Goal: Transaction & Acquisition: Purchase product/service

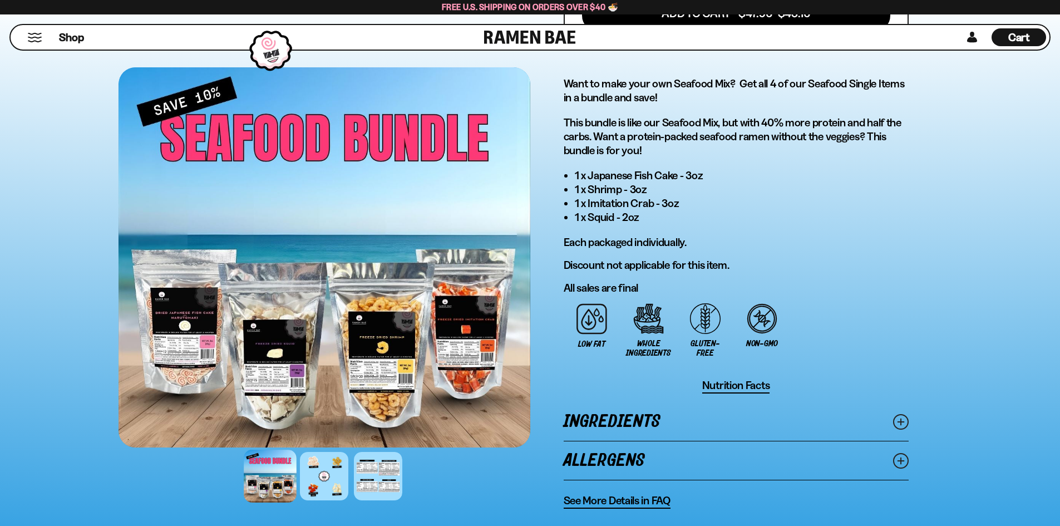
scroll to position [779, 0]
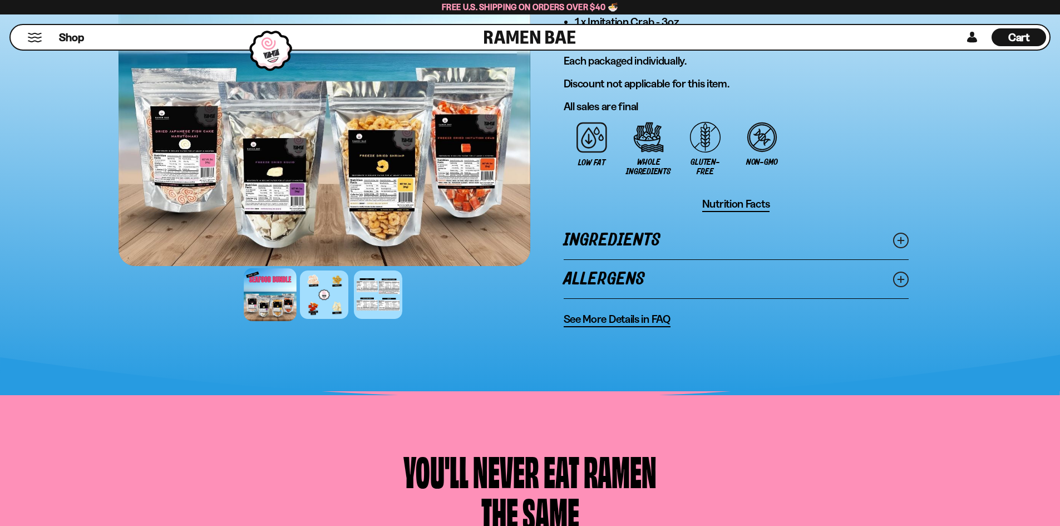
click at [891, 239] on link "Ingredients" at bounding box center [736, 240] width 345 height 38
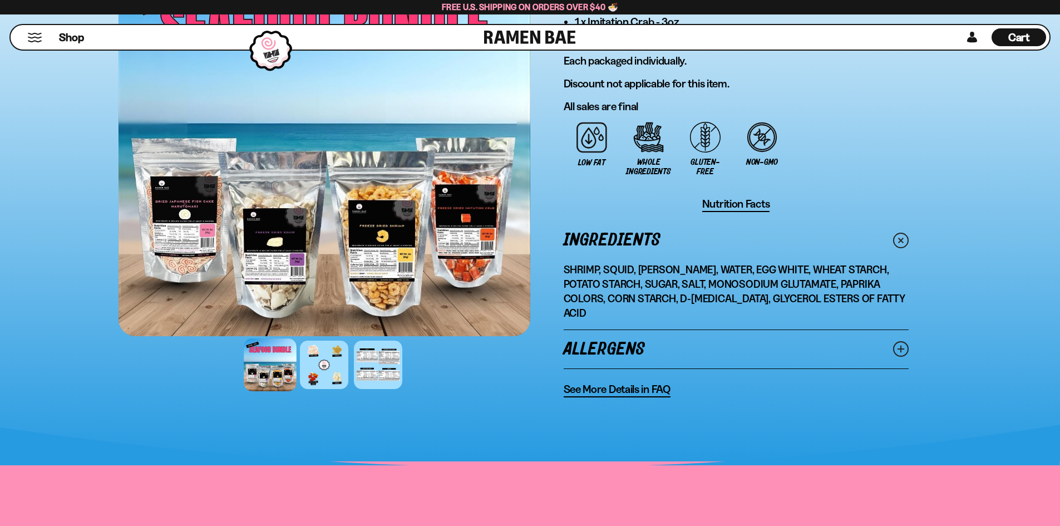
click at [899, 341] on icon at bounding box center [901, 349] width 16 height 16
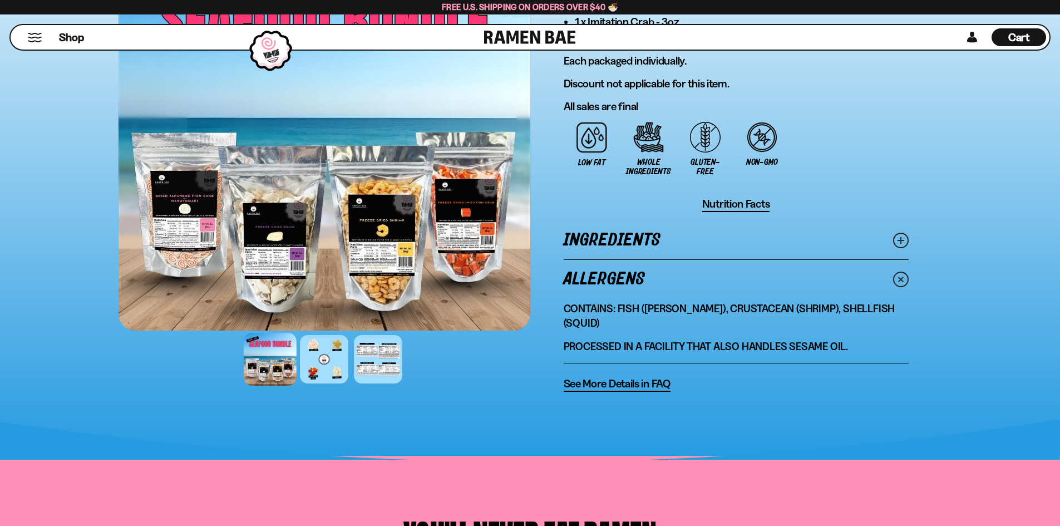
click at [900, 241] on line at bounding box center [901, 240] width 6 height 6
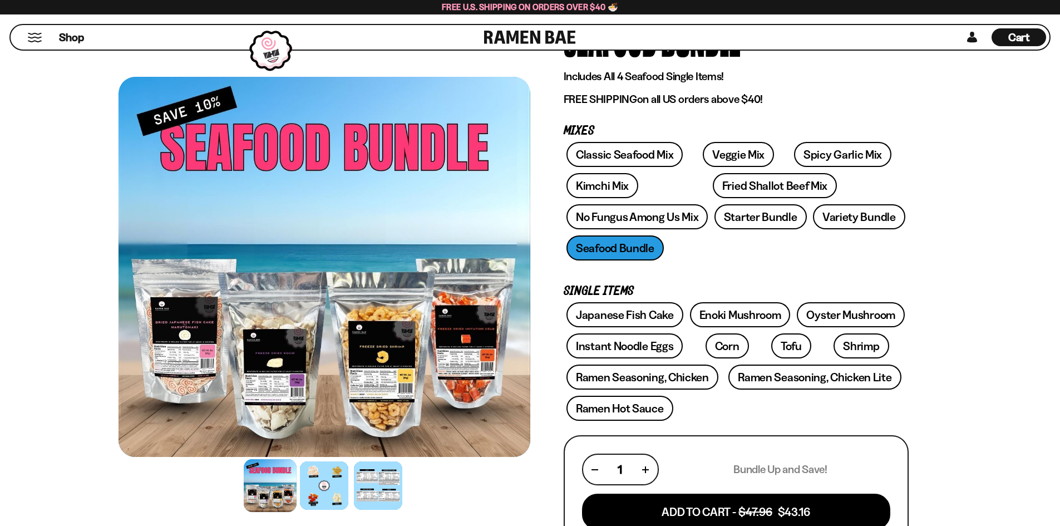
scroll to position [0, 0]
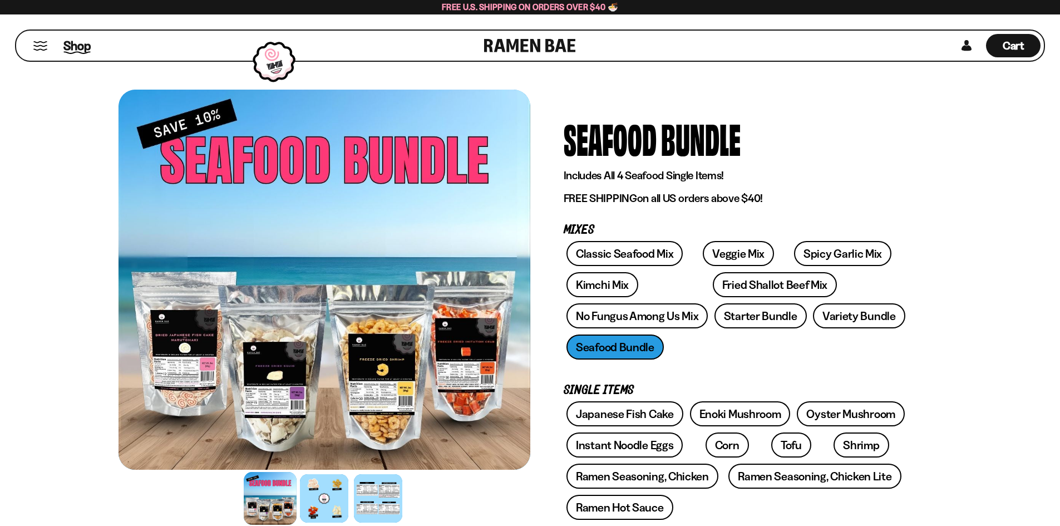
click at [74, 51] on span "Shop" at bounding box center [76, 45] width 27 height 17
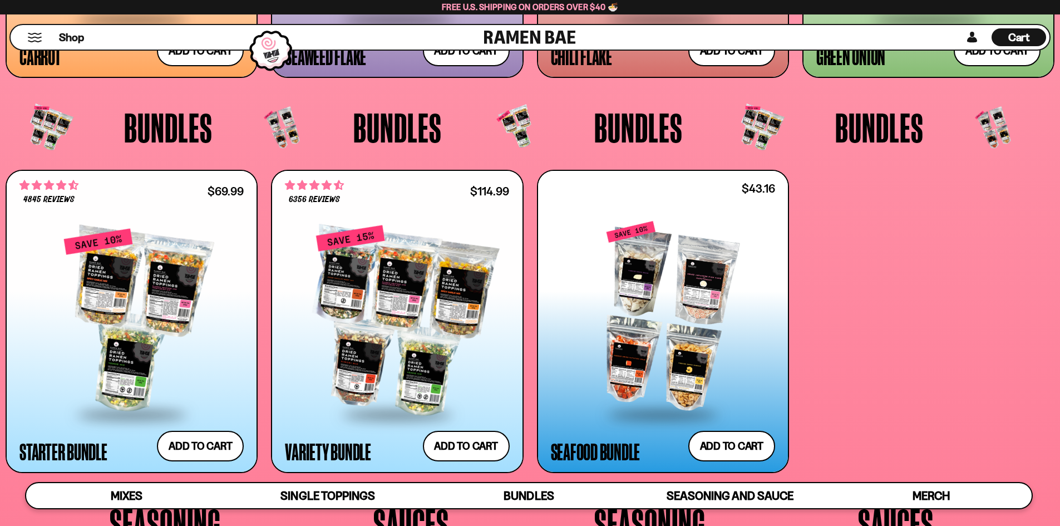
scroll to position [2782, 0]
